Goal: Information Seeking & Learning: Learn about a topic

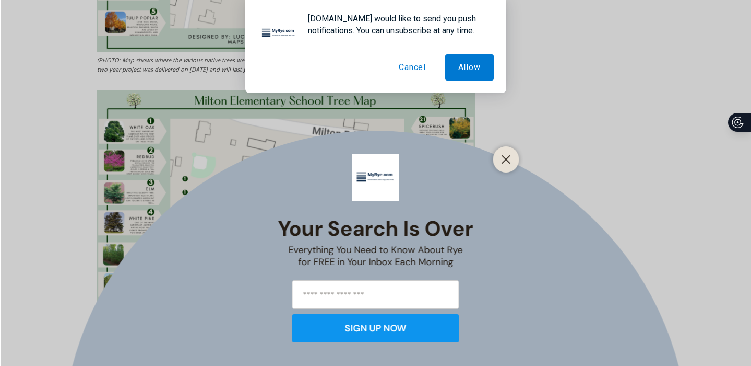
scroll to position [3012, 0]
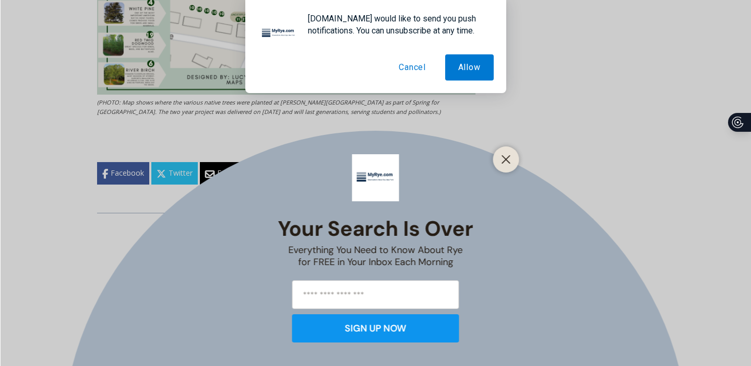
click at [414, 70] on button "Cancel" at bounding box center [412, 67] width 53 height 26
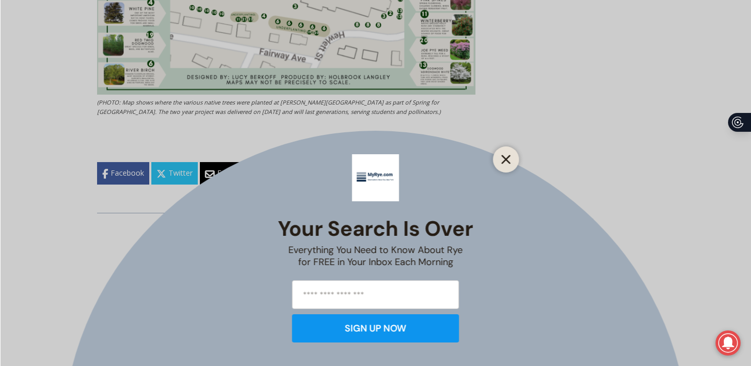
click at [508, 161] on line "Close" at bounding box center [505, 159] width 7 height 7
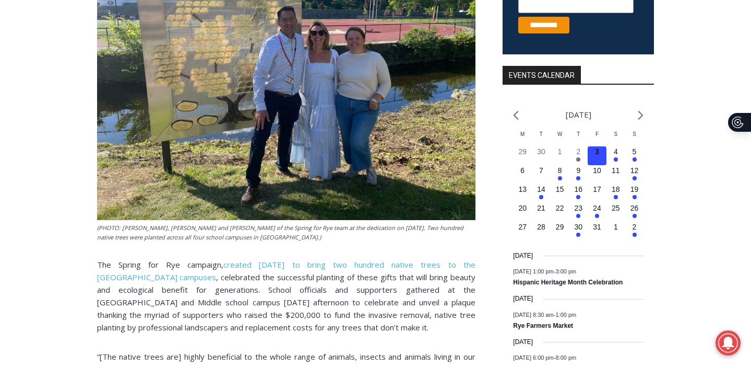
scroll to position [324, 0]
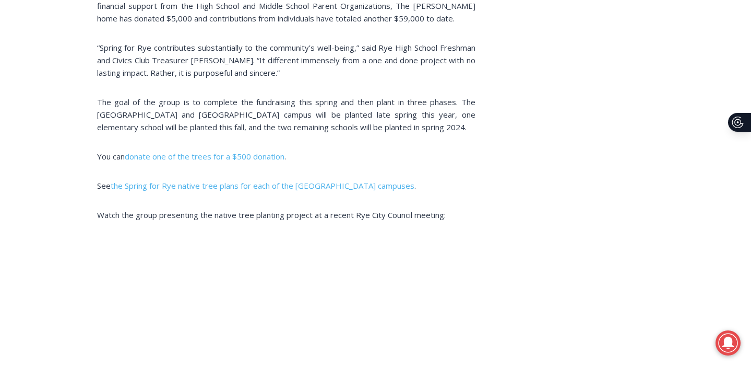
scroll to position [1367, 0]
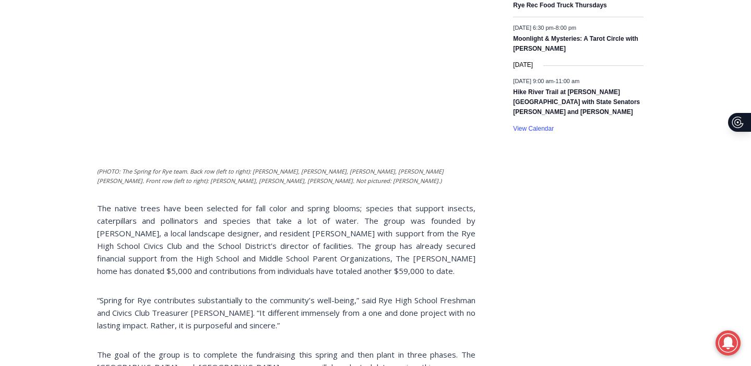
scroll to position [832, 0]
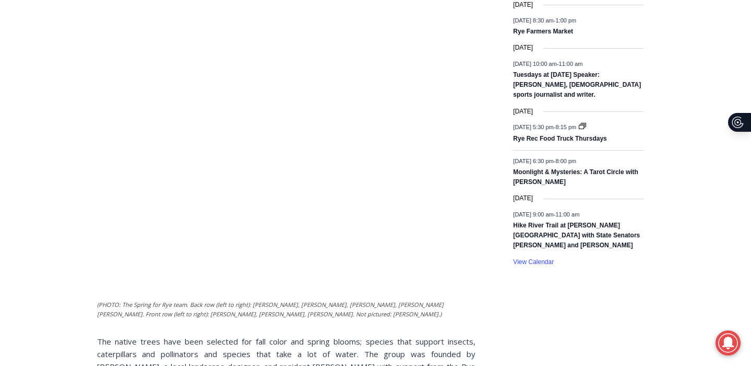
click at [172, 152] on img at bounding box center [278, 42] width 363 height 510
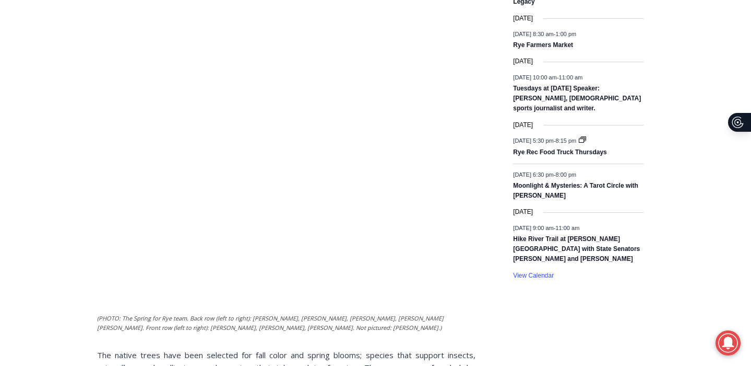
scroll to position [622, 0]
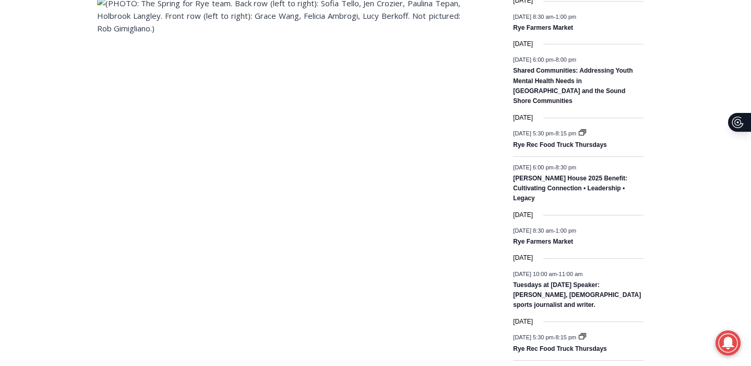
click at [98, 14] on img at bounding box center [278, 252] width 363 height 510
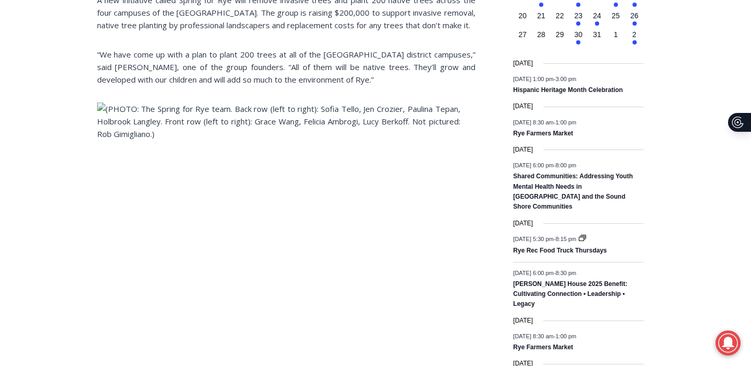
scroll to position [522, 0]
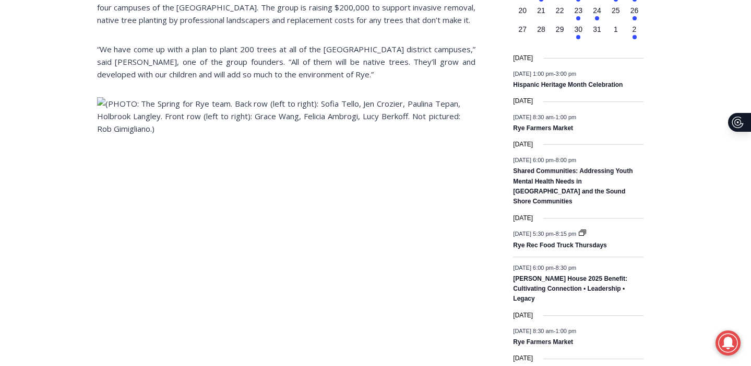
click at [103, 115] on img at bounding box center [278, 352] width 363 height 510
click at [110, 131] on img at bounding box center [278, 352] width 363 height 510
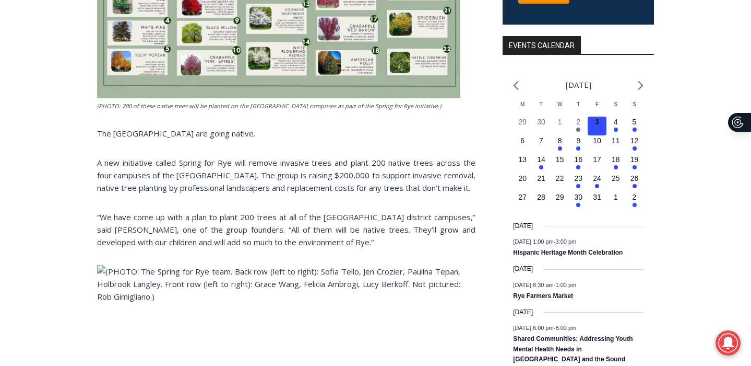
scroll to position [346, 0]
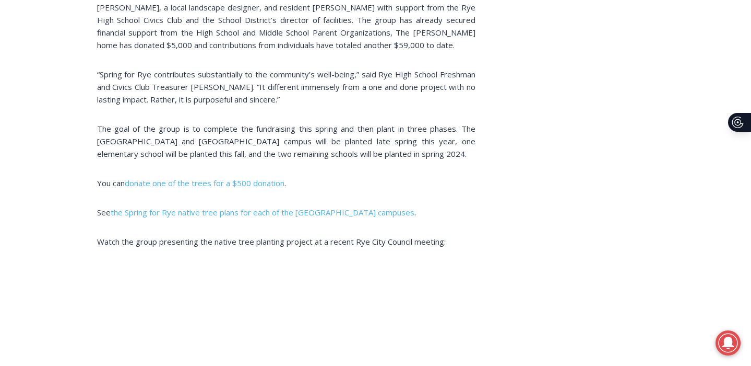
scroll to position [1191, 0]
click at [28, 124] on div "Home > Schools > Rye City School District > Rye Schools Going Native Green Rye …" at bounding box center [375, 57] width 751 height 2215
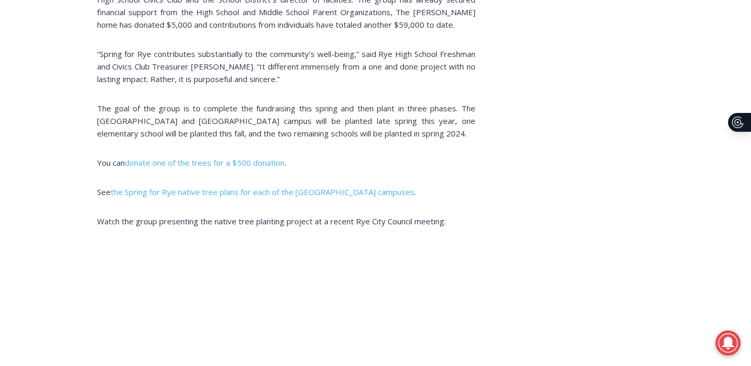
scroll to position [1211, 0]
click at [56, 123] on div "Home > Schools > Rye City School District > Rye Schools Going Native Green Rye …" at bounding box center [375, 37] width 751 height 2215
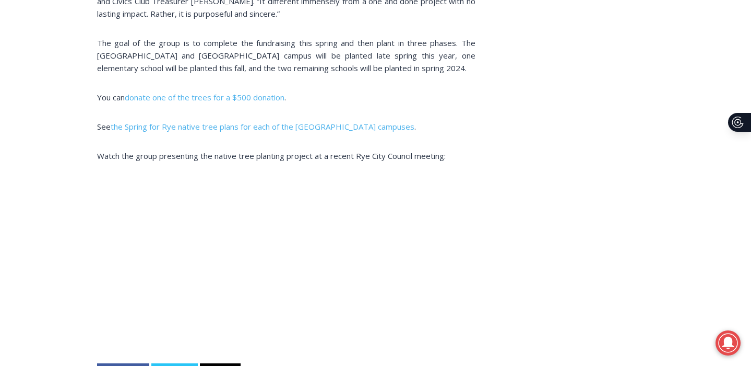
scroll to position [1277, 0]
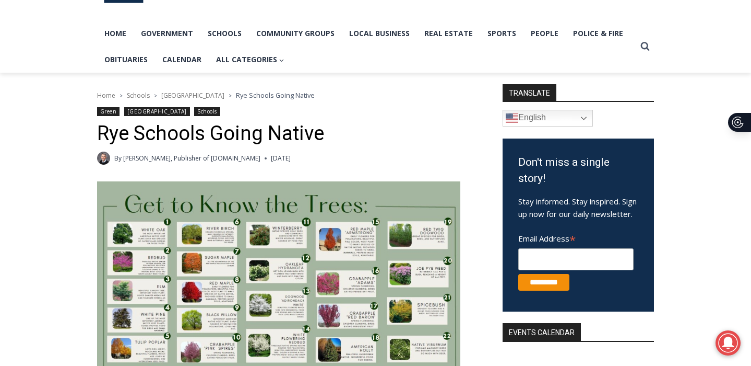
scroll to position [66, 0]
